Goal: Find specific page/section

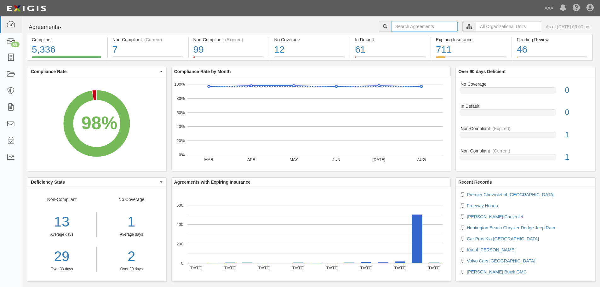
click at [391, 27] on input "text" at bounding box center [424, 26] width 66 height 11
type input "south bay toyota"
click at [383, 25] on icon at bounding box center [385, 27] width 4 height 4
click at [14, 107] on icon at bounding box center [10, 107] width 9 height 7
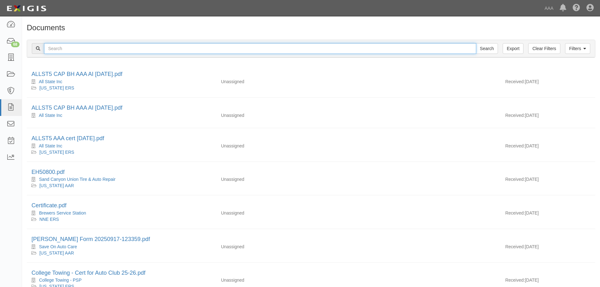
click at [80, 47] on input "text" at bounding box center [260, 48] width 432 height 11
type input "south bay toyota"
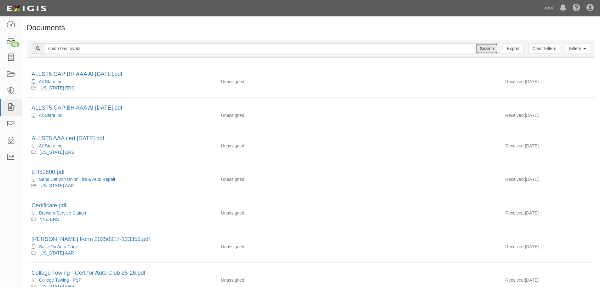
click at [483, 49] on input "Search" at bounding box center [487, 48] width 22 height 11
